Goal: Complete application form: Complete application form

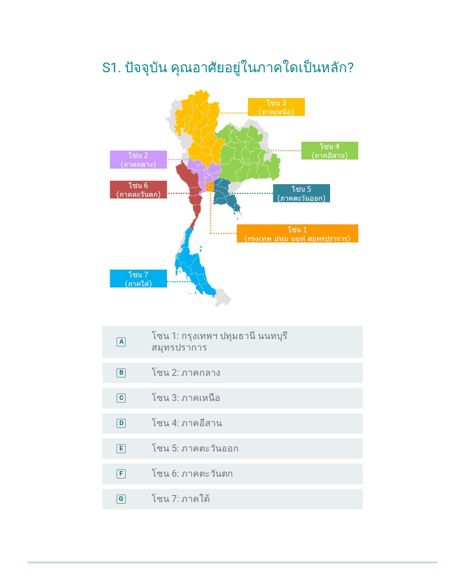
click at [330, 494] on div "radio_button_unchecked โซน 7: ภาคใต้" at bounding box center [248, 499] width 193 height 11
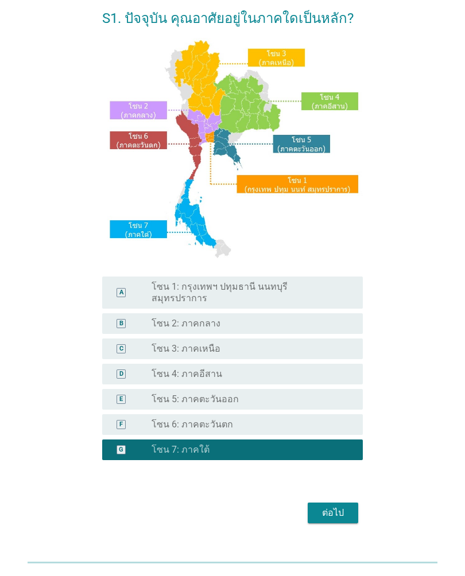
scroll to position [61, 0]
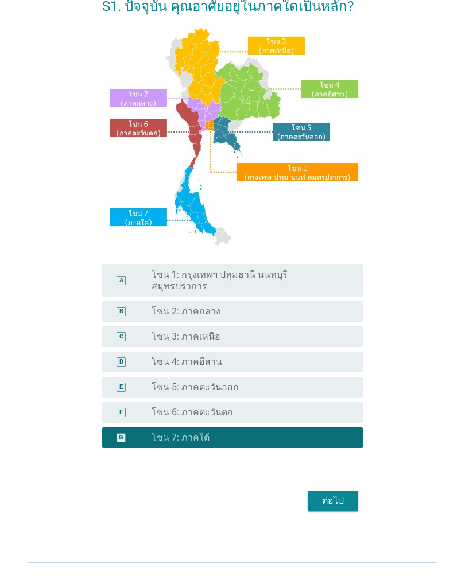
click at [351, 491] on button "ต่อไป" at bounding box center [333, 501] width 51 height 21
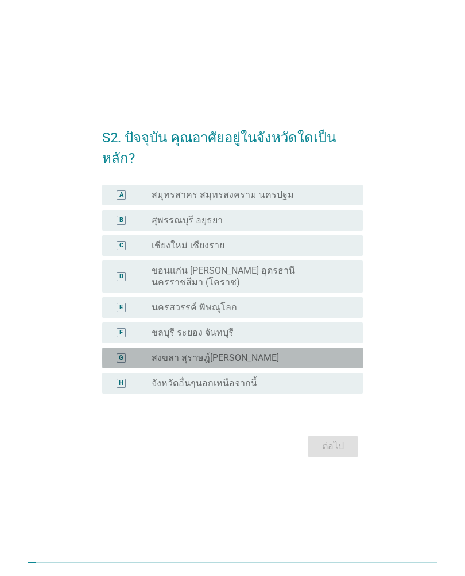
click at [336, 353] on div "radio_button_unchecked สงขลา สุราษฎ์[PERSON_NAME]" at bounding box center [248, 358] width 193 height 11
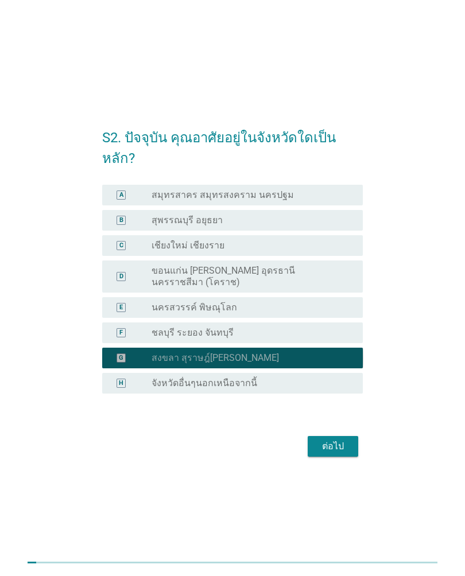
click at [349, 440] on div "ต่อไป" at bounding box center [333, 447] width 32 height 14
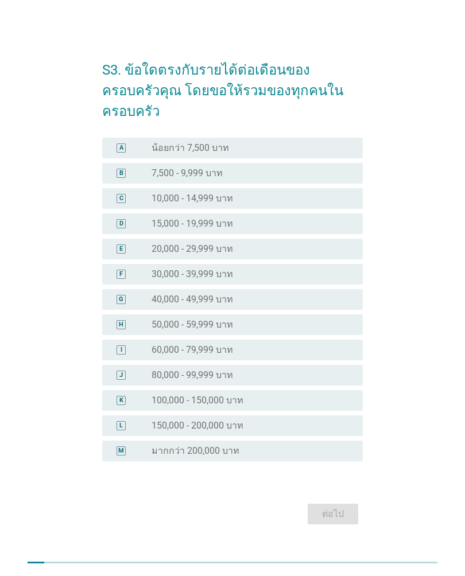
click at [334, 198] on div "C radio_button_unchecked 10,000 - 14,999 บาท" at bounding box center [232, 198] width 261 height 21
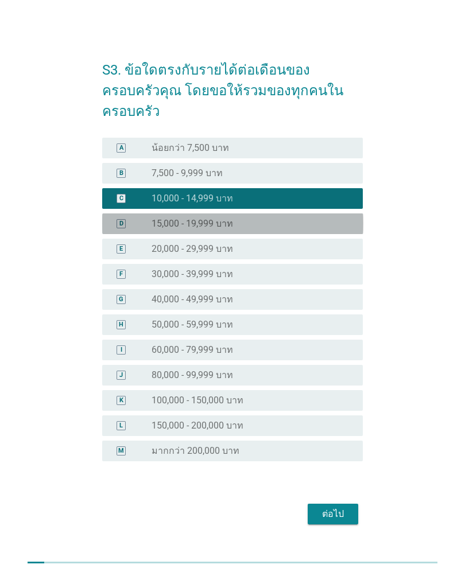
click at [331, 223] on div "D radio_button_unchecked 15,000 - 19,999 บาท" at bounding box center [232, 224] width 261 height 21
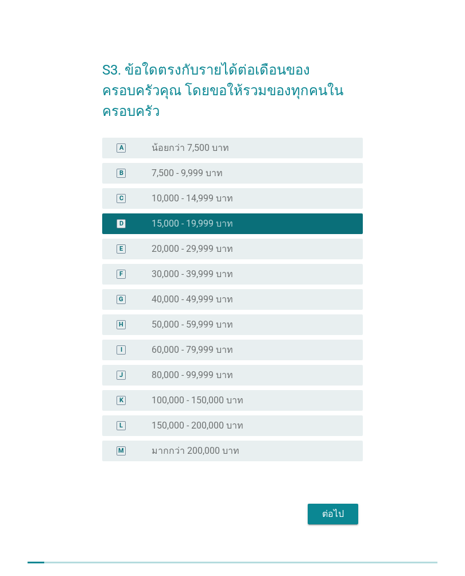
click at [336, 508] on div "ต่อไป" at bounding box center [333, 515] width 32 height 14
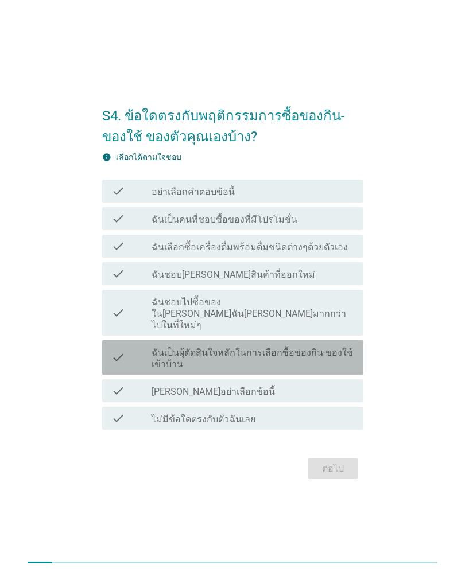
click at [347, 347] on label "ฉันเป็นผุ้ตัดสินใจหลักในการเลือกซื้อของกิน-ของใช้เข้าบ้าน" at bounding box center [253, 358] width 202 height 23
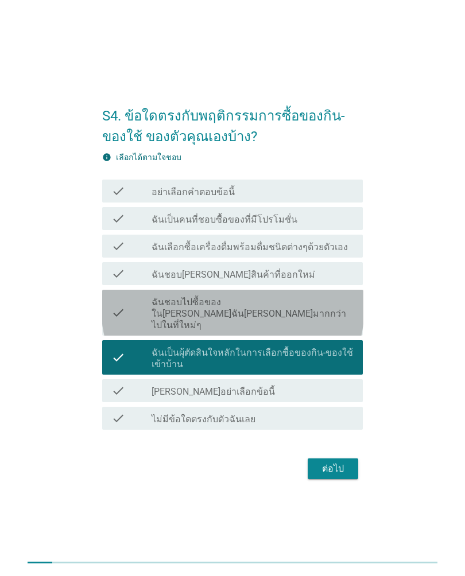
click at [346, 316] on label "ฉันชอบไปซื้อของใน[PERSON_NAME]ฉัน[PERSON_NAME]มากกว่าไปในที่ใหม่ๆ" at bounding box center [253, 314] width 202 height 34
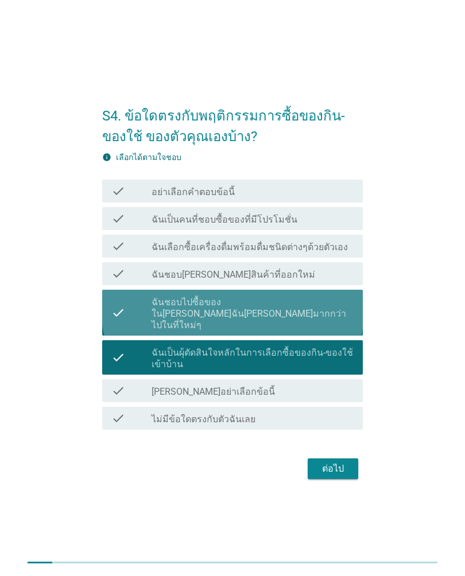
click at [345, 277] on div "check_box_outline_blank ฉันชอบ[PERSON_NAME]สินค้าที่ออกใหม่" at bounding box center [253, 274] width 202 height 14
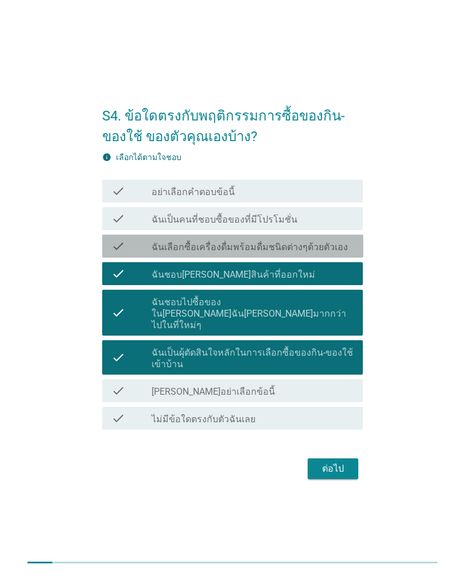
click at [347, 249] on div "check_box_outline_blank ฉันเลือกซื้อเครื่องดื่มพร้อมดื่มชนิดต่างๆด้วยตัวเอง" at bounding box center [253, 246] width 202 height 14
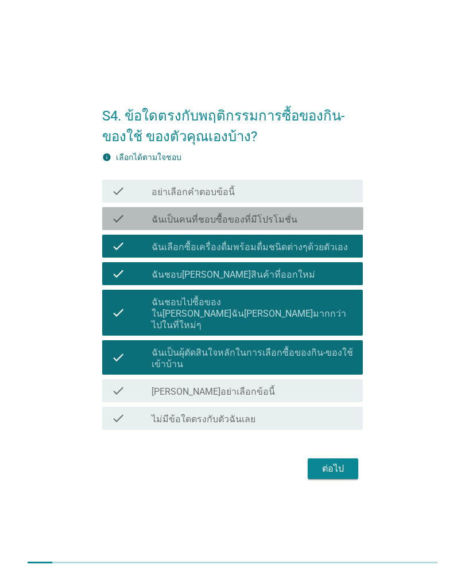
click at [346, 226] on div "check_box_outline_blank ฉันเป็นคนที่ชอบซื้อของที่มีโปรโมชั่น" at bounding box center [253, 219] width 202 height 14
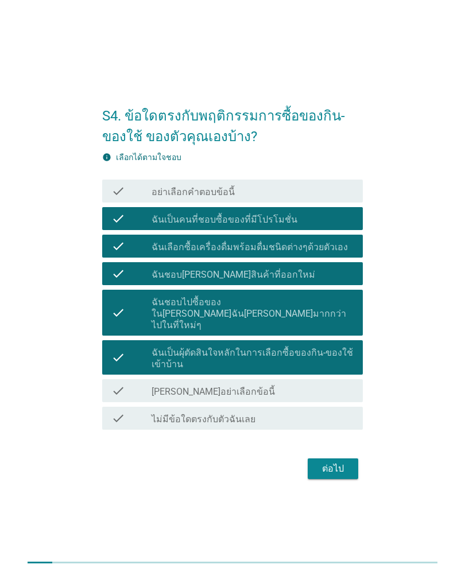
click at [344, 462] on div "ต่อไป" at bounding box center [333, 469] width 32 height 14
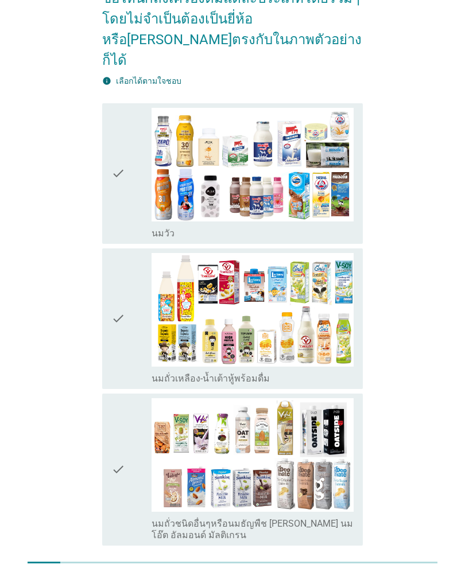
scroll to position [132, 0]
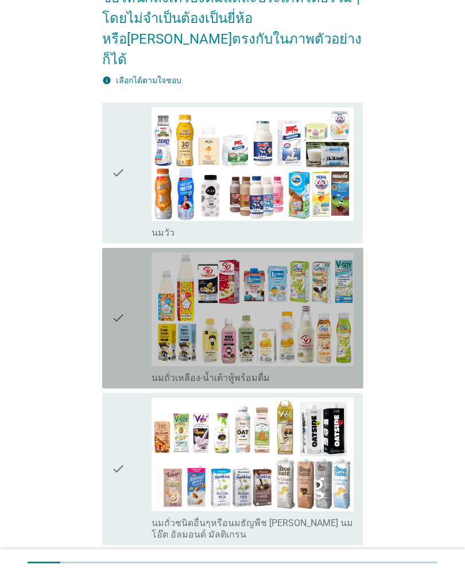
click at [326, 298] on img at bounding box center [253, 310] width 202 height 114
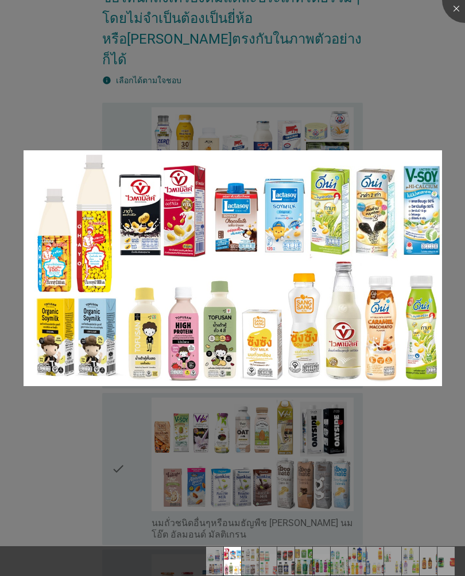
click at [418, 255] on img at bounding box center [233, 267] width 419 height 235
click at [408, 107] on div at bounding box center [232, 288] width 465 height 576
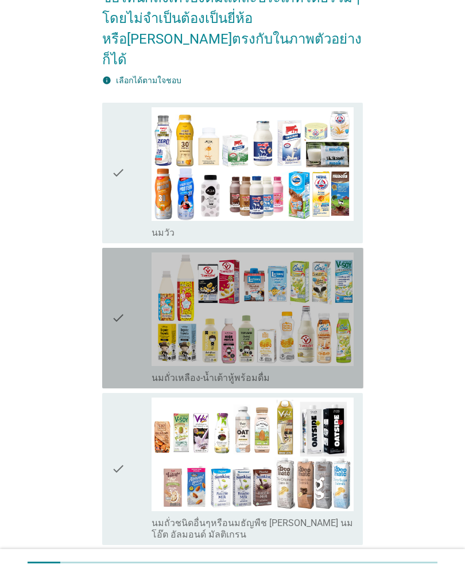
click at [128, 320] on div "check" at bounding box center [131, 318] width 40 height 131
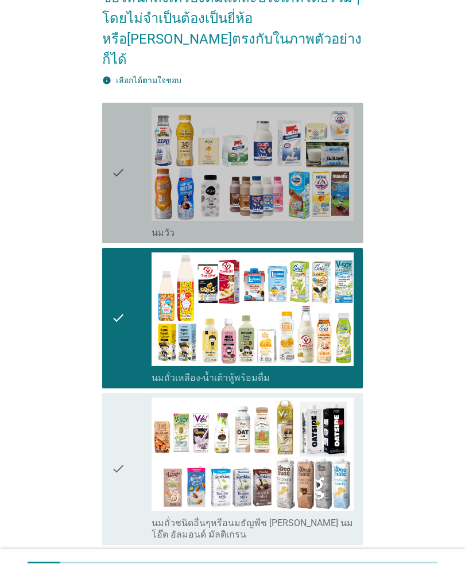
click at [143, 145] on div "check" at bounding box center [131, 172] width 40 height 131
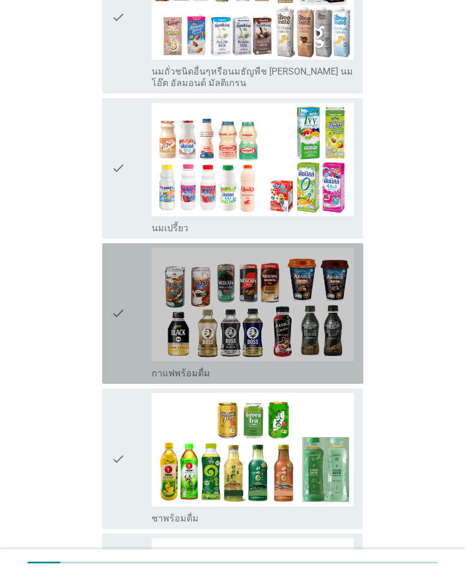
click at [133, 327] on div "check" at bounding box center [131, 313] width 40 height 131
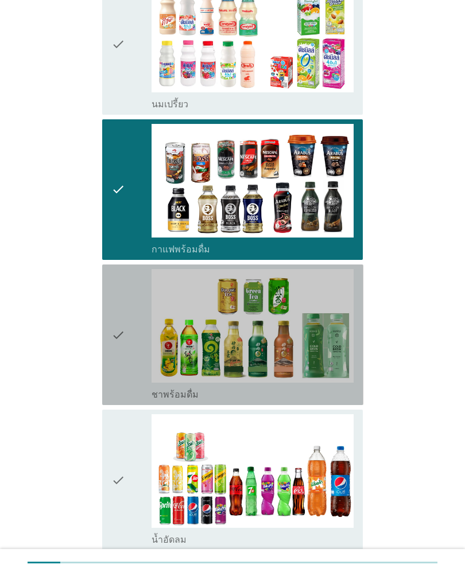
click at [144, 354] on div "check" at bounding box center [131, 334] width 40 height 131
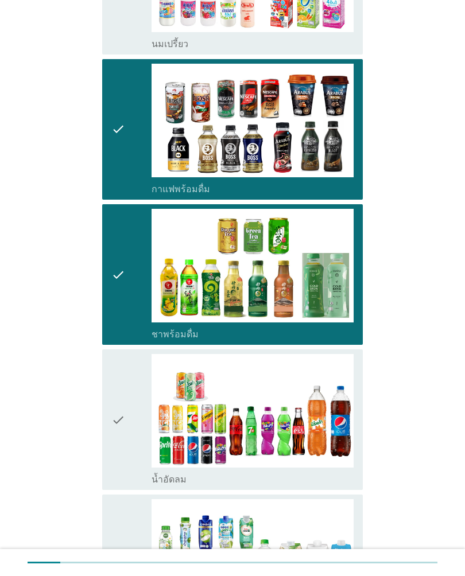
scroll to position [841, 0]
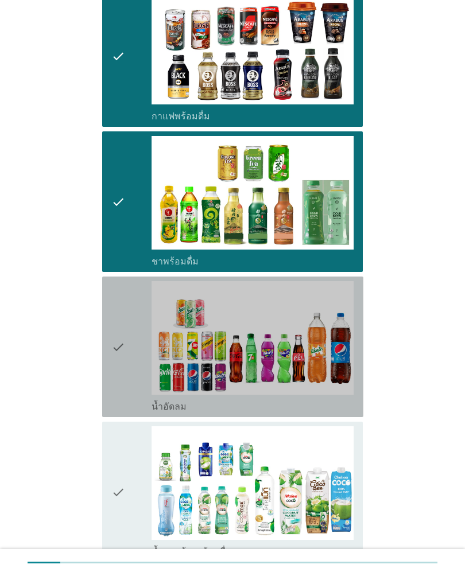
click at [142, 361] on div "check" at bounding box center [131, 346] width 40 height 131
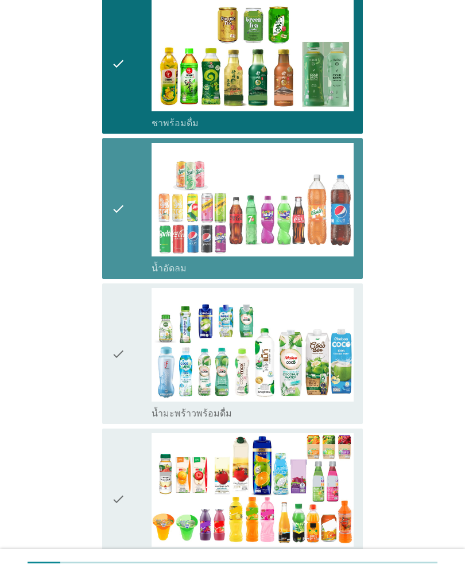
scroll to position [979, 0]
click at [135, 204] on div "check" at bounding box center [131, 208] width 40 height 131
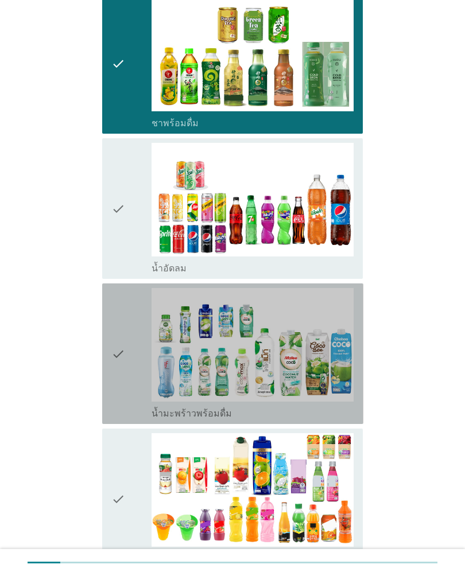
click at [140, 358] on div "check" at bounding box center [131, 353] width 40 height 131
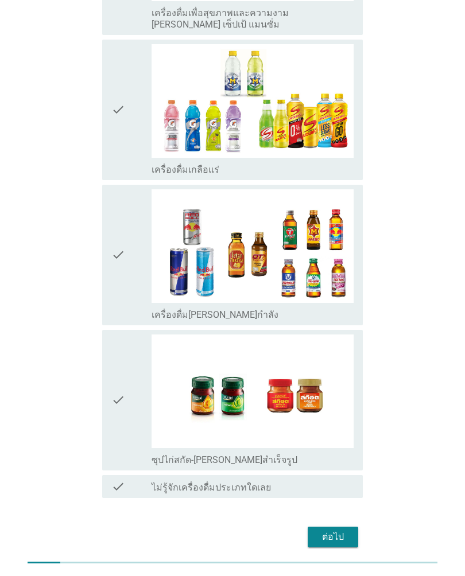
scroll to position [1817, 0]
click at [343, 531] on div "ต่อไป" at bounding box center [333, 538] width 32 height 14
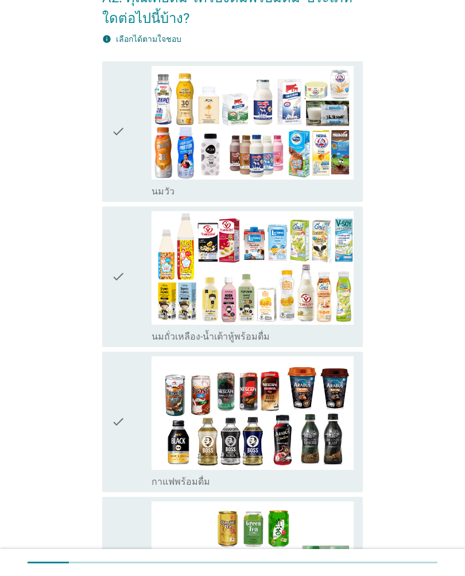
scroll to position [70, 0]
click at [118, 123] on icon "check" at bounding box center [118, 131] width 14 height 131
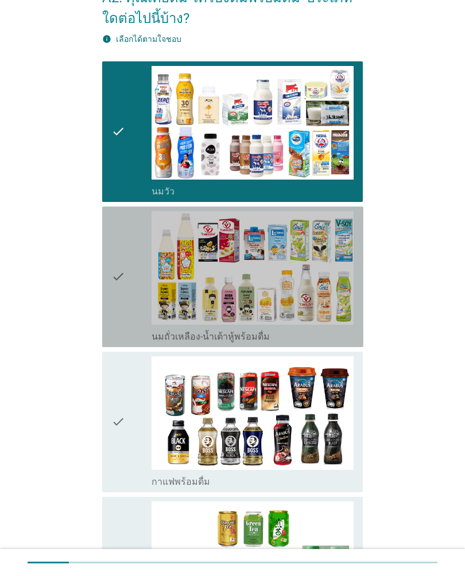
click at [131, 293] on div "check" at bounding box center [131, 276] width 40 height 131
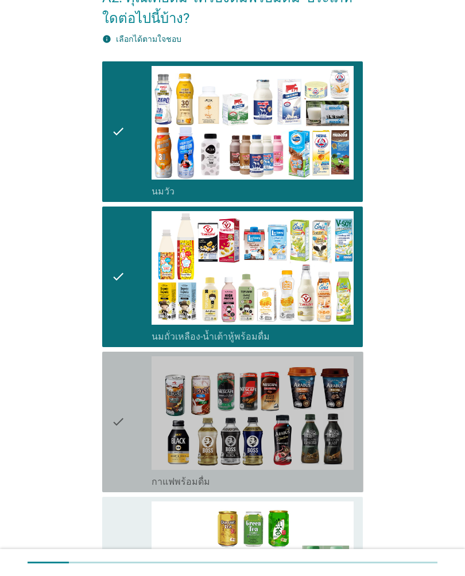
click at [140, 435] on div "check" at bounding box center [131, 422] width 40 height 131
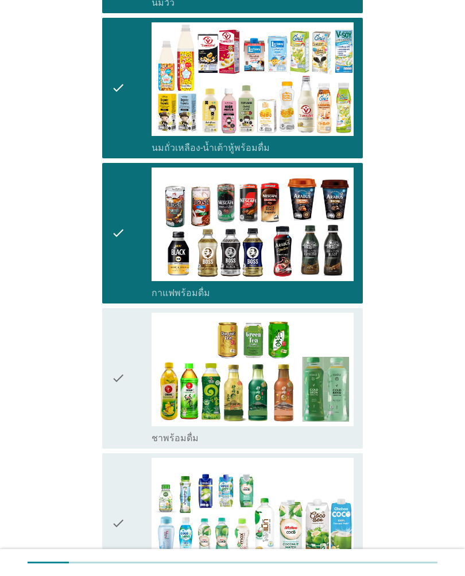
click at [142, 391] on div "check" at bounding box center [131, 378] width 40 height 131
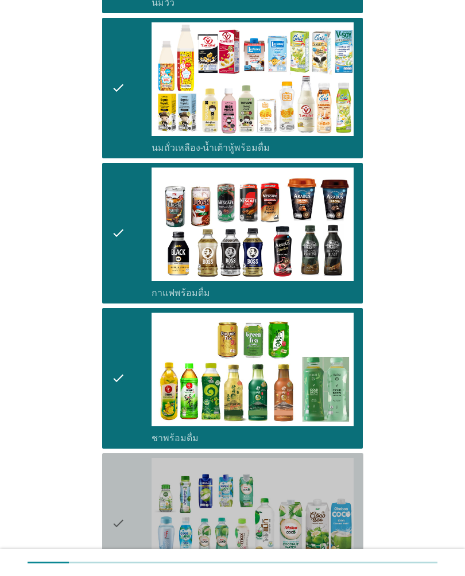
click at [135, 500] on div "check" at bounding box center [131, 523] width 40 height 131
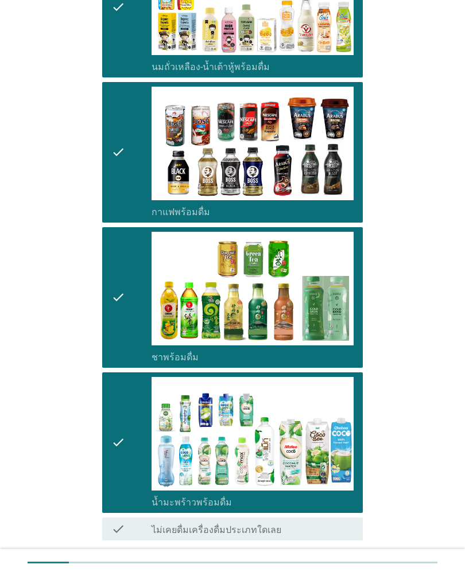
scroll to position [429, 0]
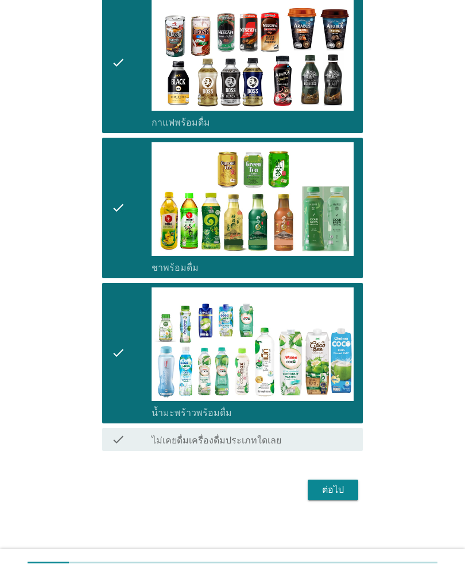
click at [344, 490] on div "ต่อไป" at bounding box center [333, 490] width 32 height 14
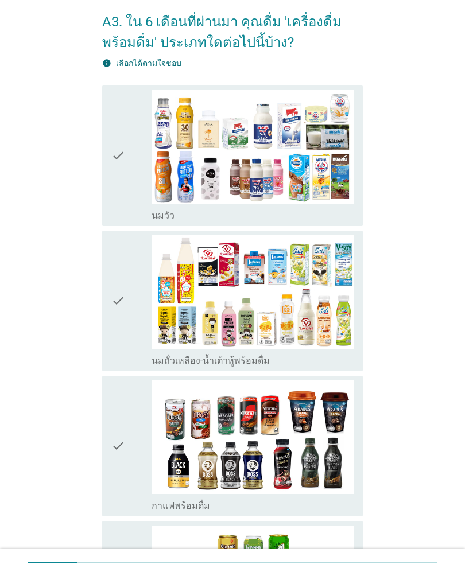
scroll to position [46, 0]
click at [145, 137] on div "check" at bounding box center [131, 155] width 40 height 131
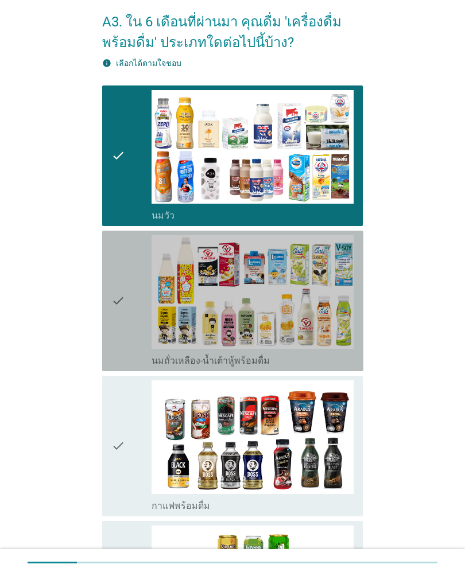
click at [137, 314] on div "check" at bounding box center [131, 300] width 40 height 131
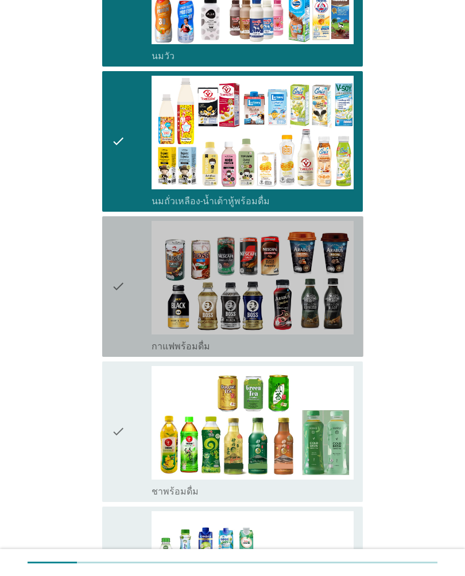
click at [144, 327] on div "check" at bounding box center [131, 286] width 40 height 131
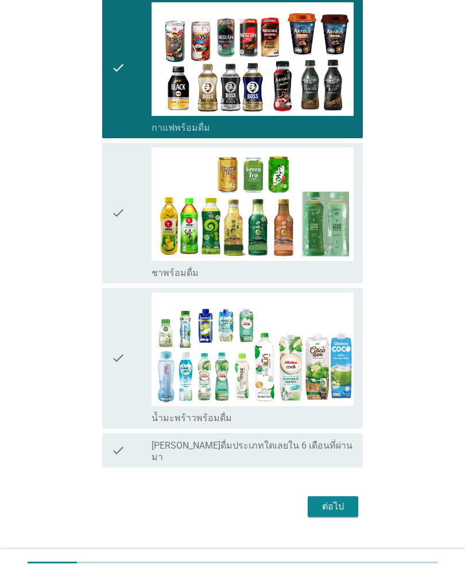
scroll to position [429, 0]
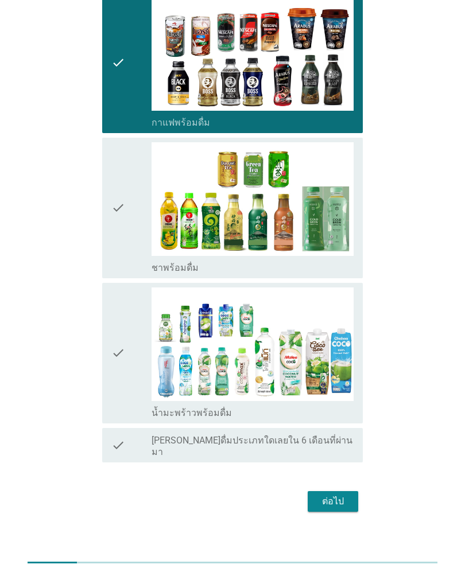
click at [346, 491] on button "ต่อไป" at bounding box center [333, 501] width 51 height 21
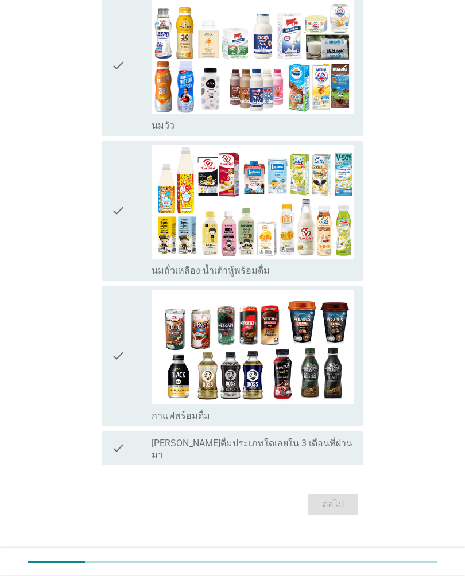
scroll to position [136, 0]
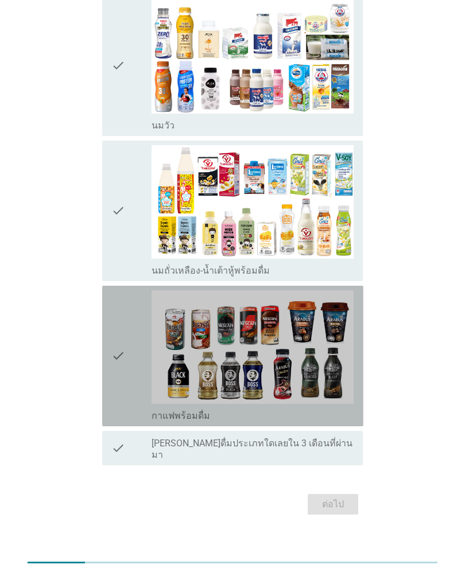
click at [303, 369] on img at bounding box center [253, 348] width 202 height 114
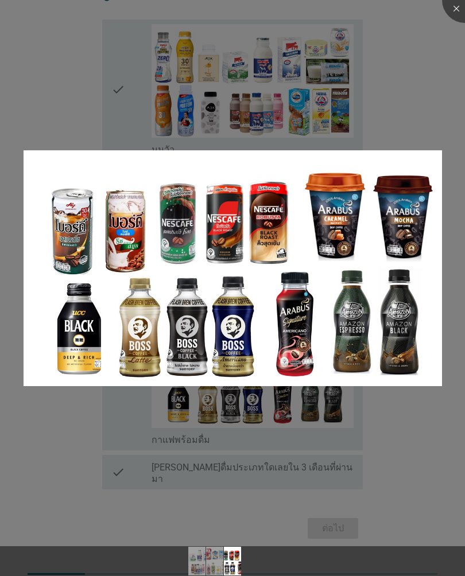
click at [409, 96] on div at bounding box center [232, 288] width 465 height 576
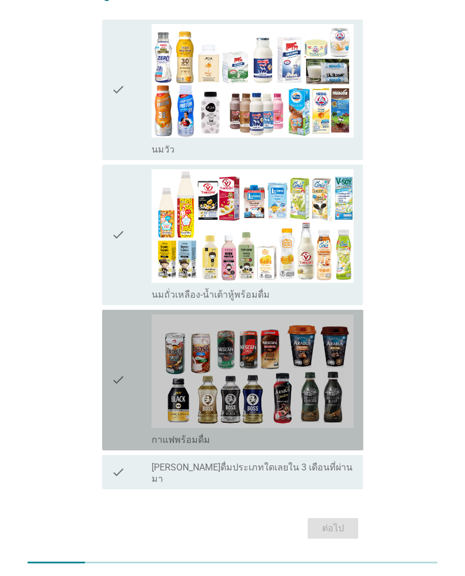
click at [118, 384] on icon "check" at bounding box center [118, 380] width 14 height 131
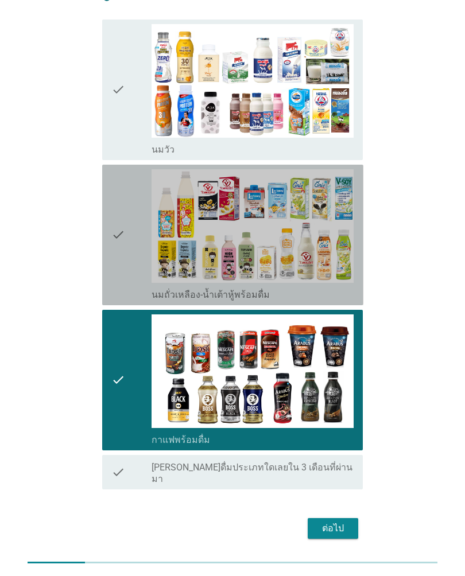
click at [129, 222] on div "check" at bounding box center [131, 234] width 40 height 131
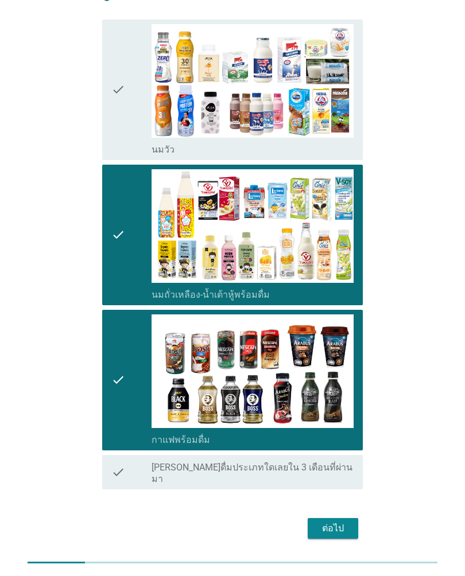
click at [115, 80] on icon "check" at bounding box center [118, 89] width 14 height 131
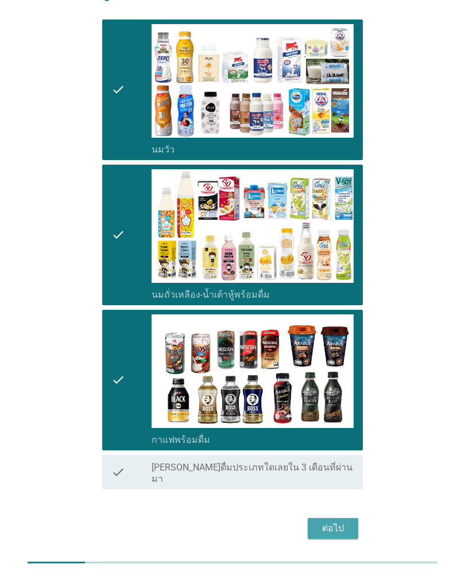
click at [339, 522] on div "ต่อไป" at bounding box center [333, 529] width 32 height 14
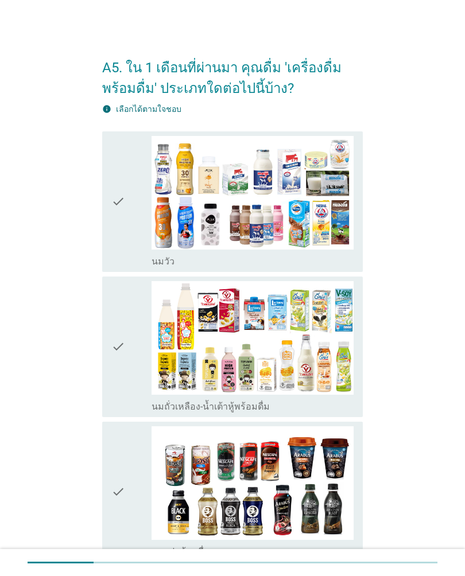
click at [113, 179] on icon "check" at bounding box center [118, 201] width 14 height 131
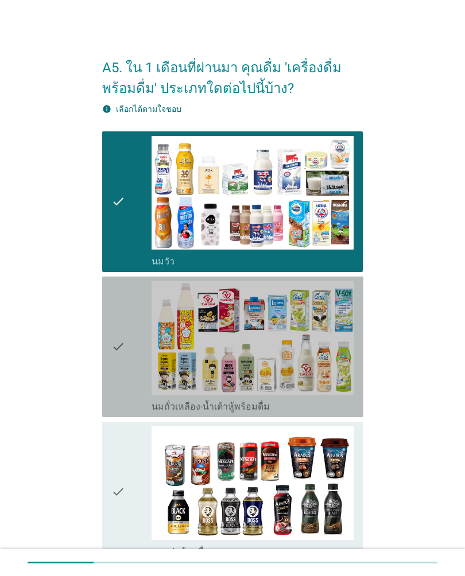
click at [129, 363] on div "check" at bounding box center [131, 346] width 40 height 131
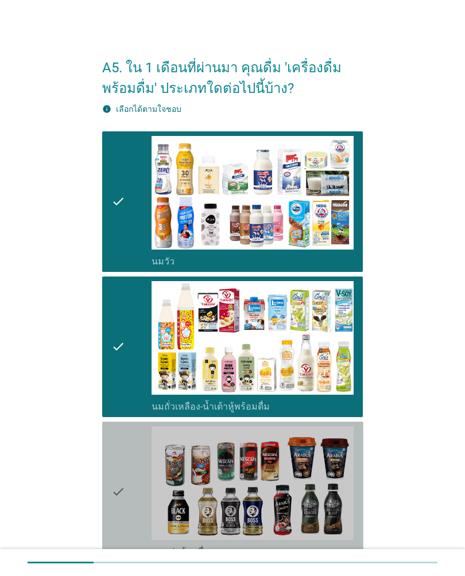
click at [123, 487] on icon "check" at bounding box center [118, 492] width 14 height 131
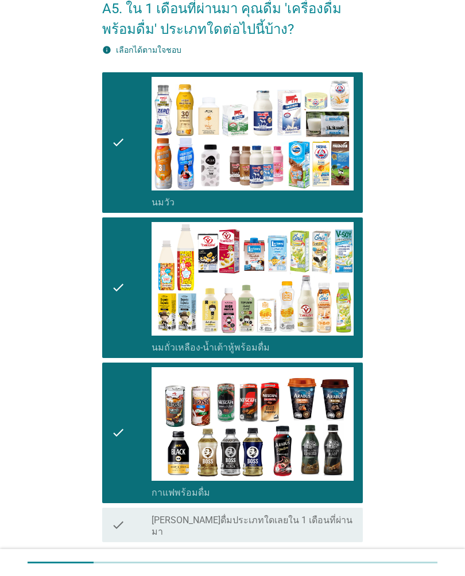
scroll to position [139, 0]
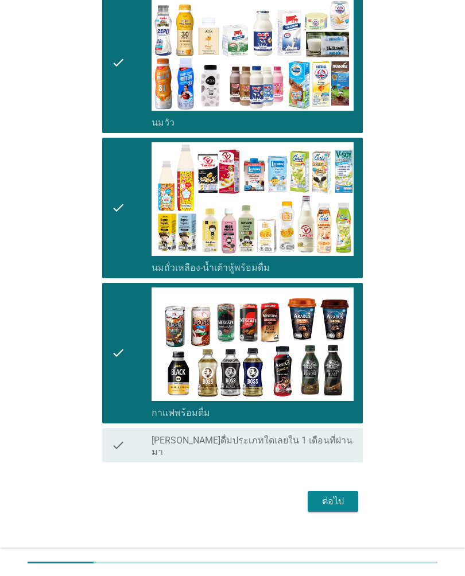
click at [344, 495] on div "ต่อไป" at bounding box center [333, 502] width 32 height 14
